Goal: Find specific page/section: Find specific page/section

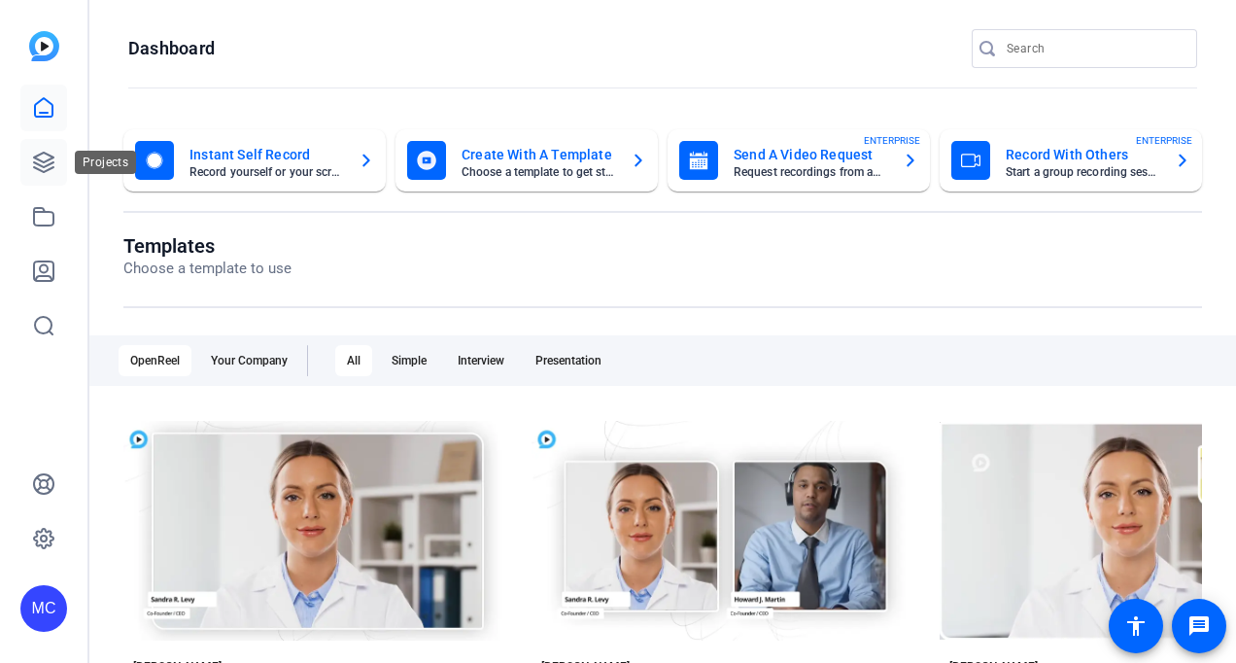
click at [52, 167] on icon at bounding box center [43, 162] width 19 height 19
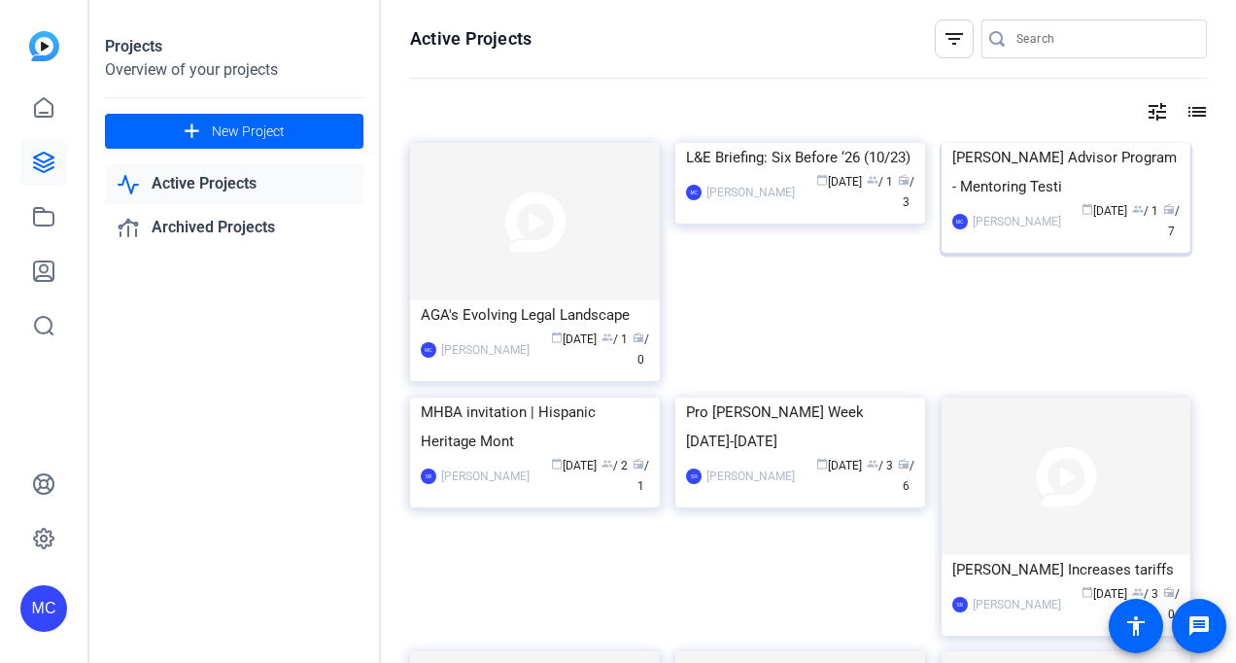
click at [1117, 143] on img at bounding box center [1066, 143] width 250 height 0
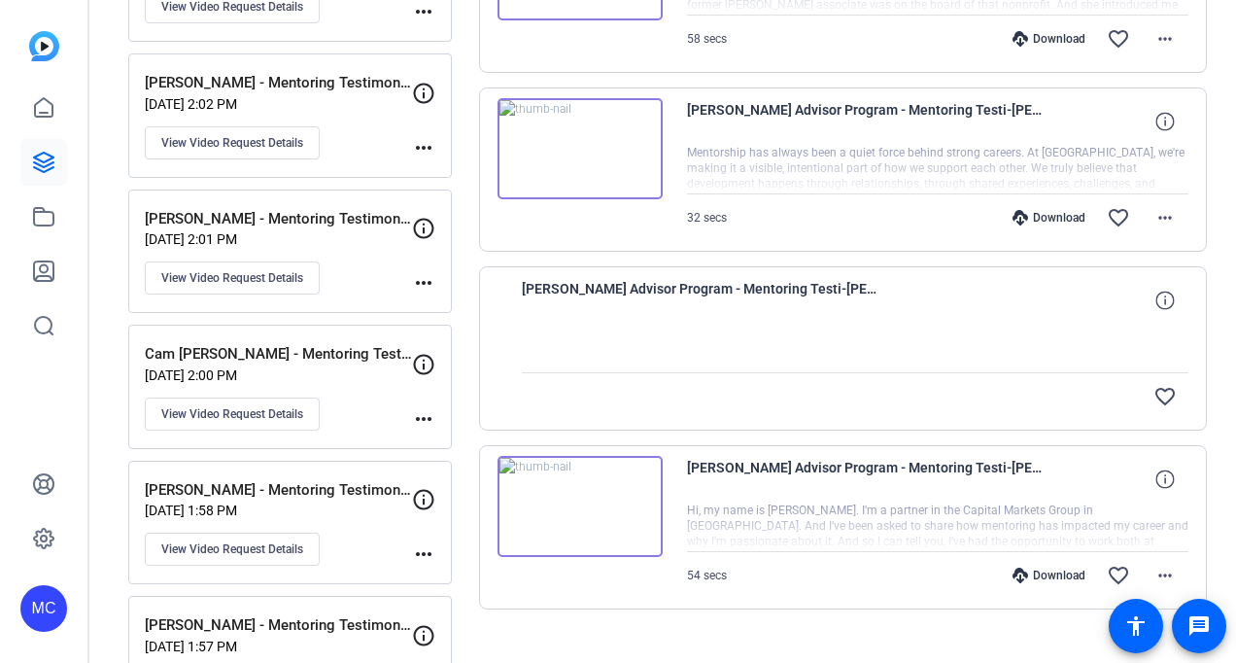
scroll to position [1272, 0]
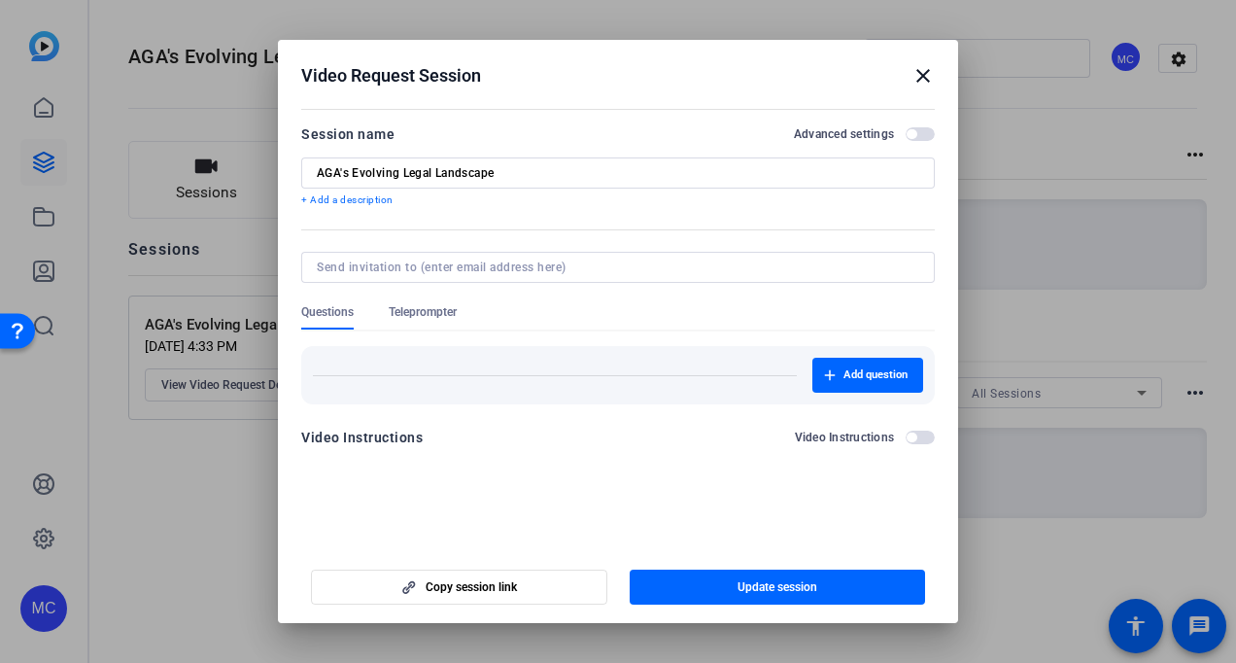
click at [907, 71] on div "Video Request Session close" at bounding box center [617, 75] width 633 height 23
click at [924, 75] on mat-icon "close" at bounding box center [922, 75] width 23 height 23
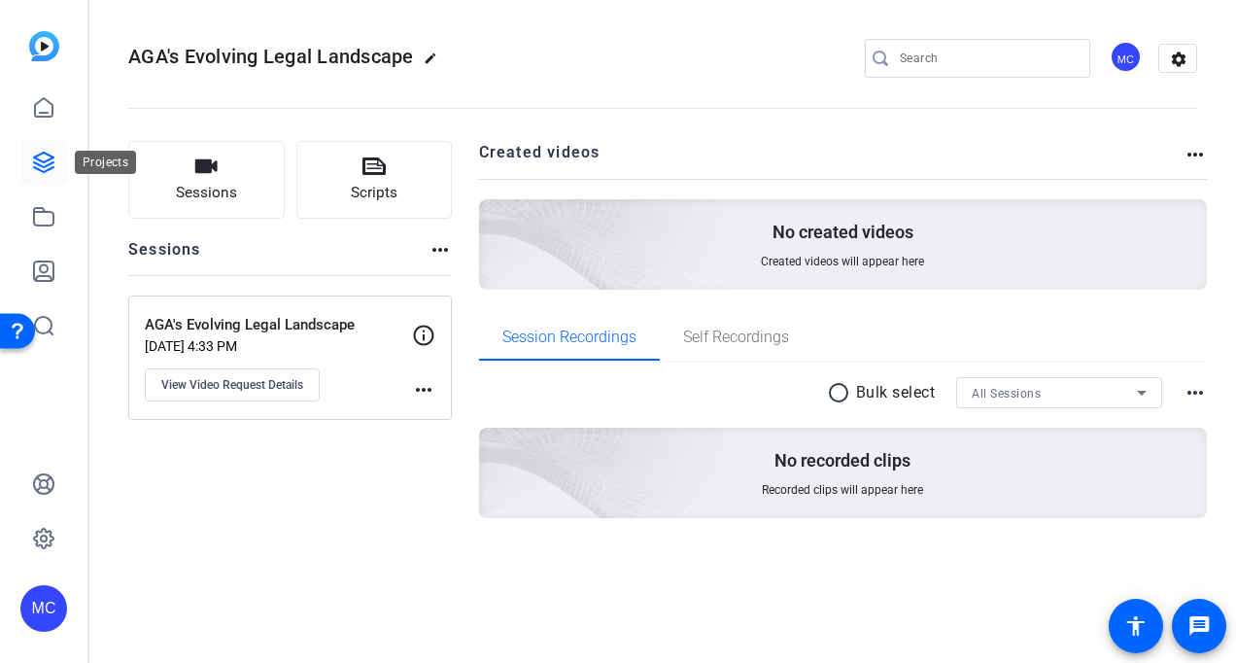
click at [50, 161] on icon at bounding box center [43, 162] width 23 height 23
